Goal: Information Seeking & Learning: Learn about a topic

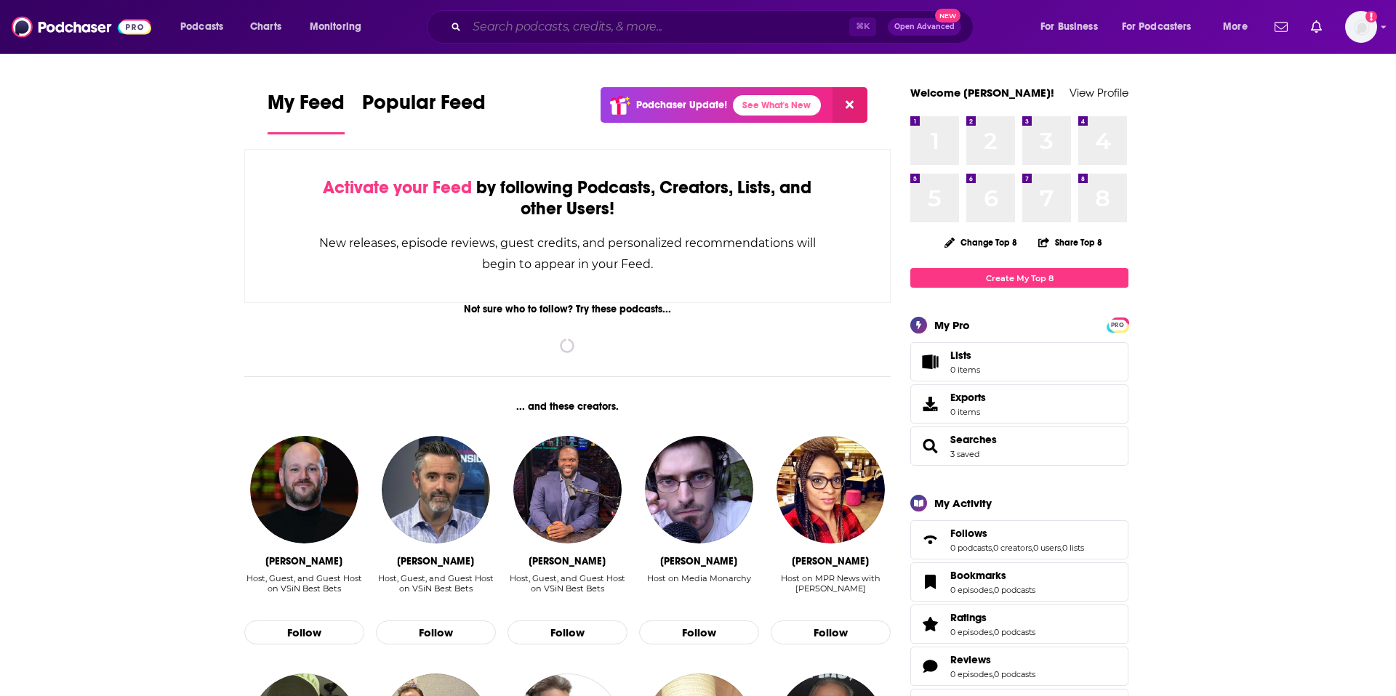
click at [773, 23] on input "Search podcasts, credits, & more..." at bounding box center [658, 26] width 382 height 23
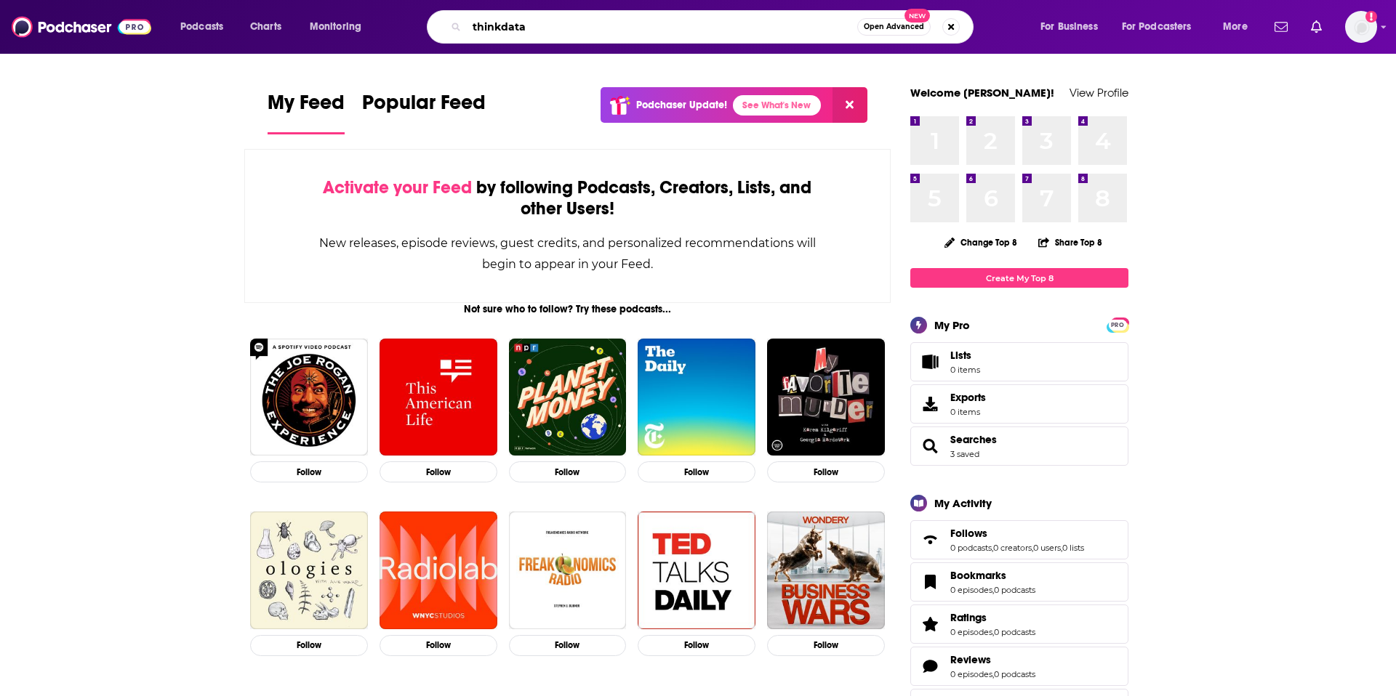
type input "thinkdata"
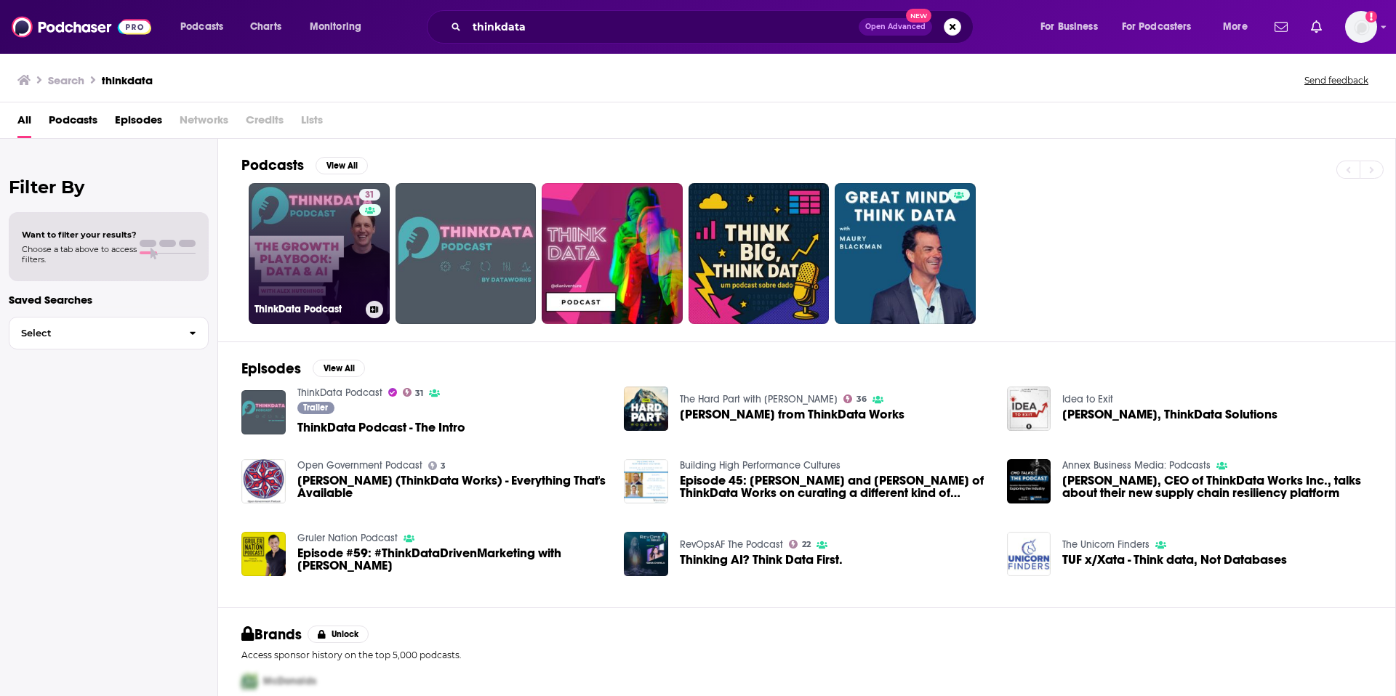
click at [291, 252] on link "31 ThinkData Podcast" at bounding box center [319, 253] width 141 height 141
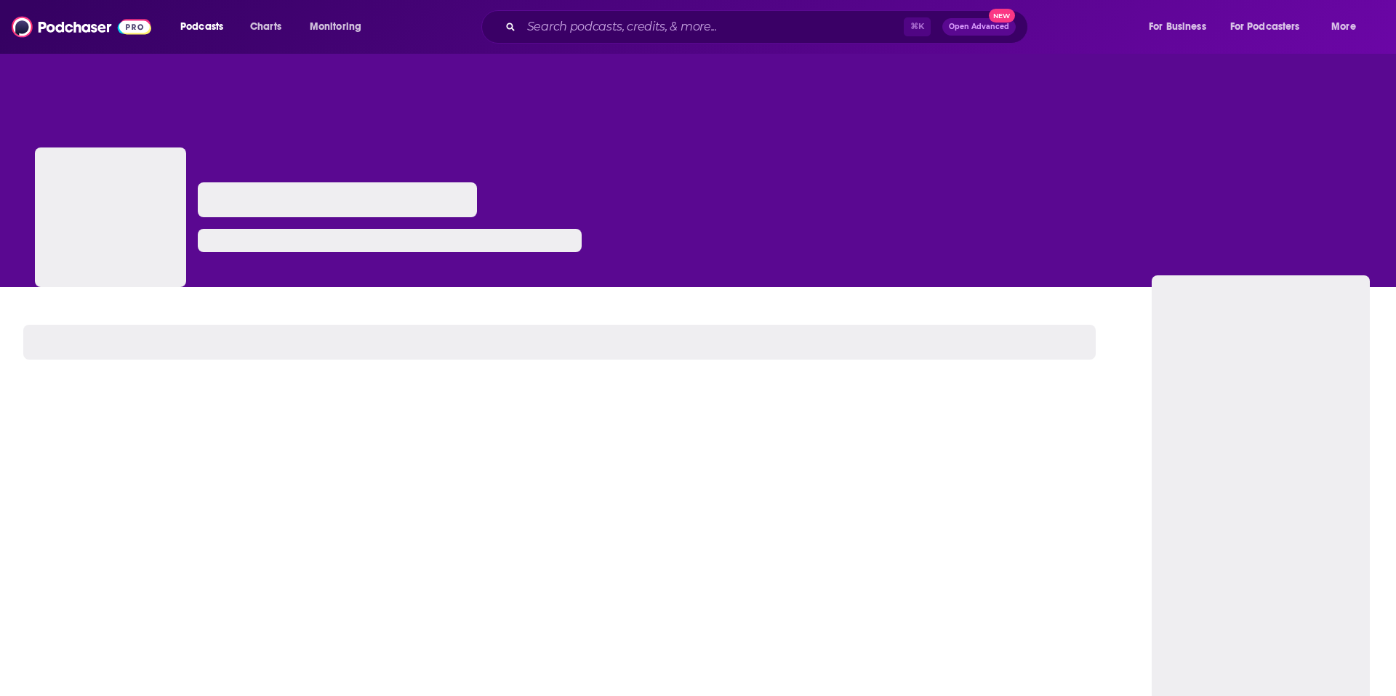
scroll to position [3, 0]
